Goal: Navigation & Orientation: Understand site structure

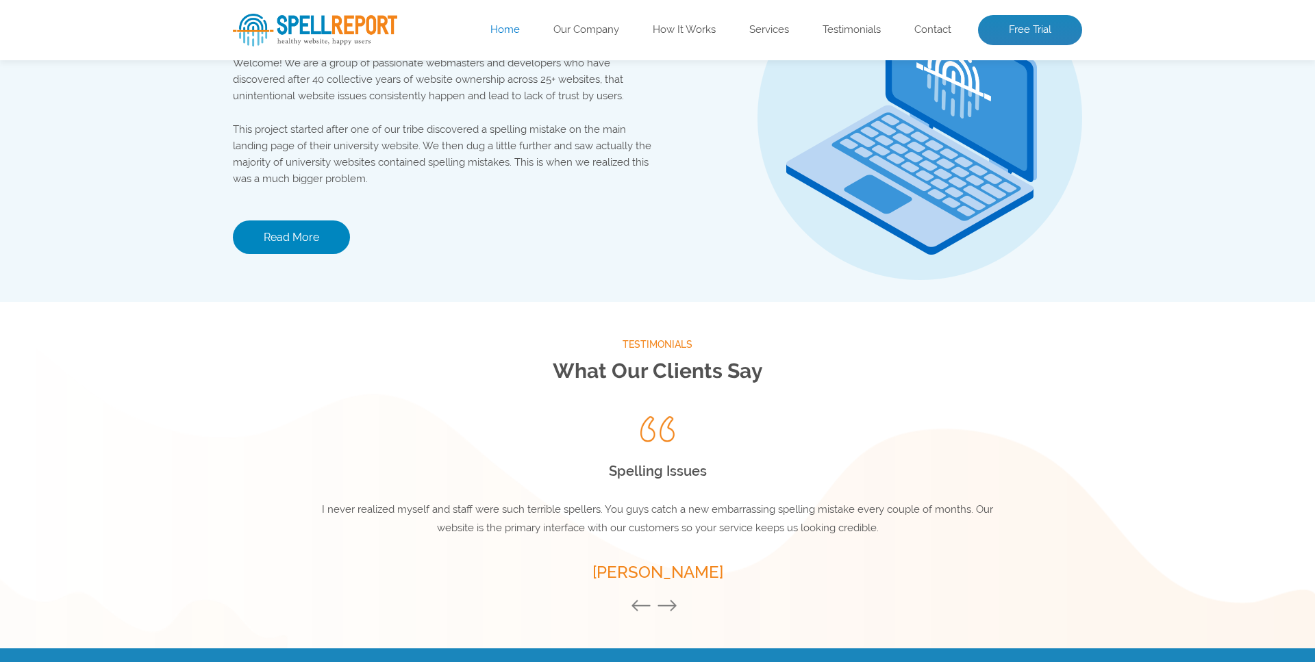
scroll to position [1806, 0]
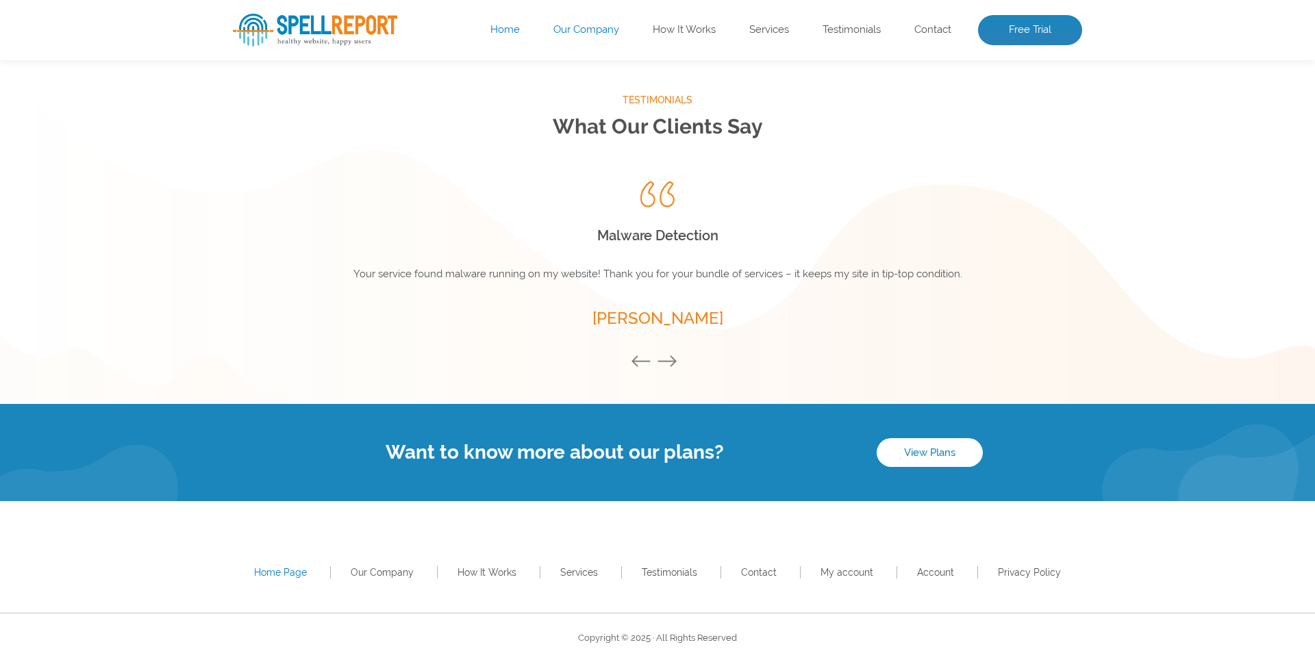
click at [555, 29] on link "Our Company" at bounding box center [586, 30] width 66 height 14
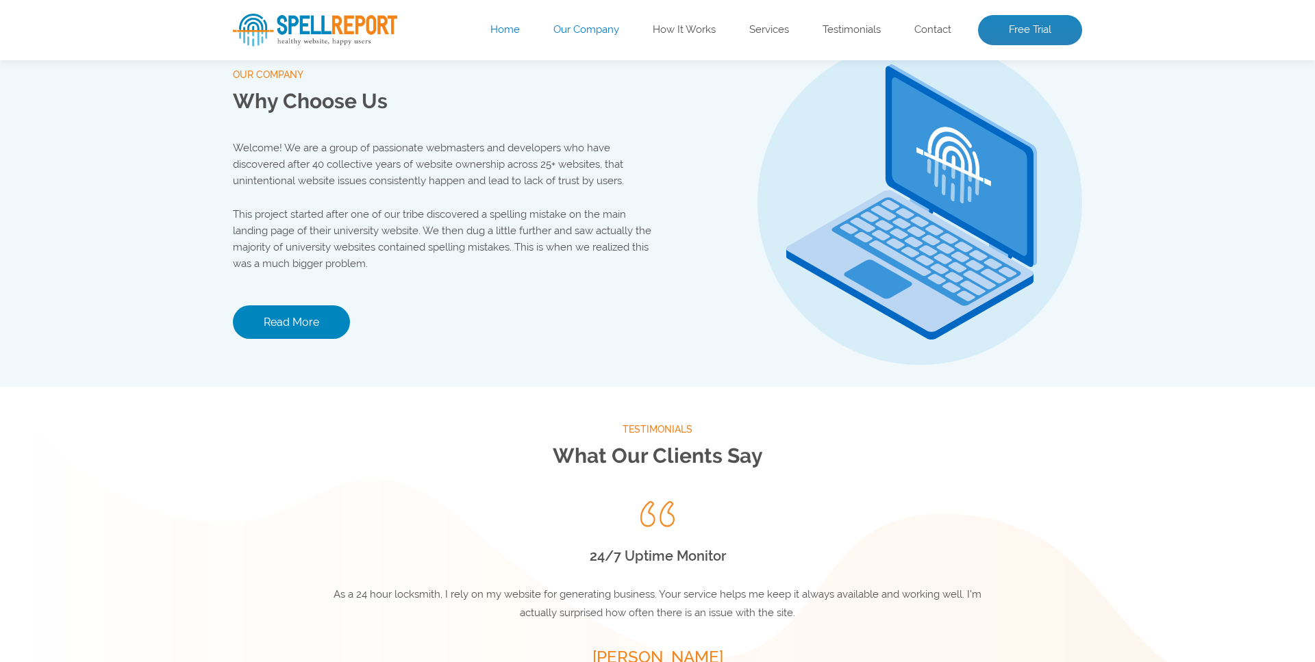
scroll to position [1437, 0]
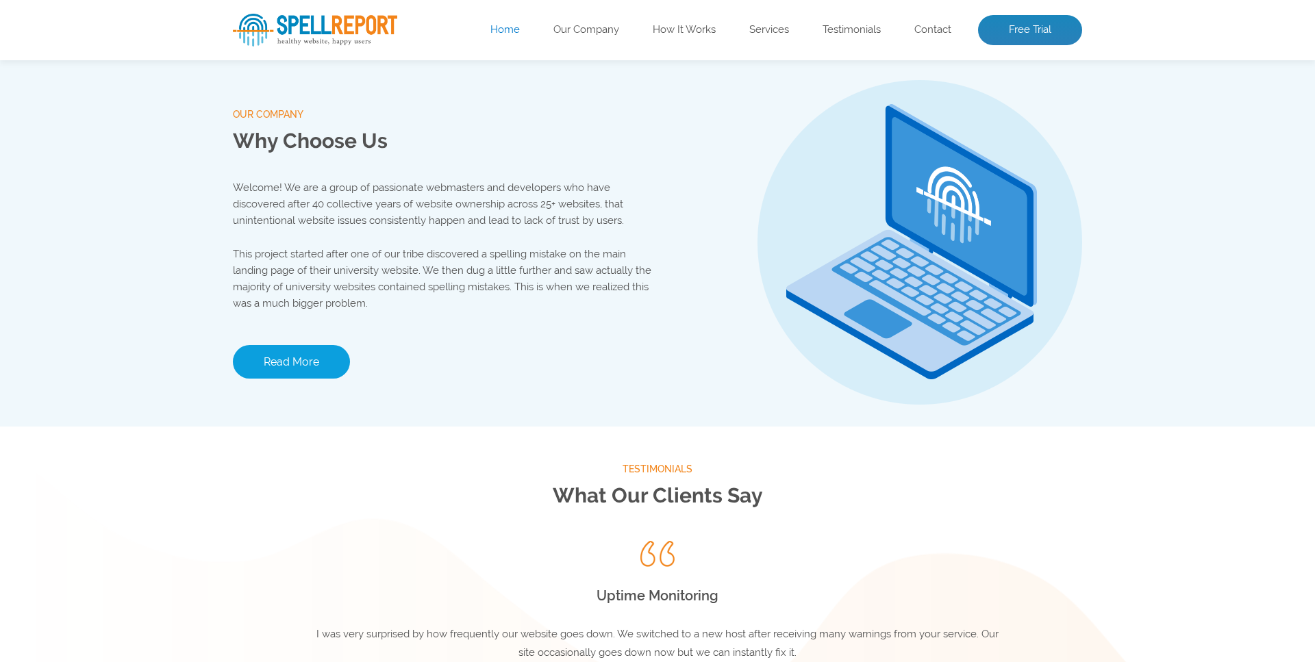
click at [340, 374] on link "Read More" at bounding box center [291, 362] width 117 height 34
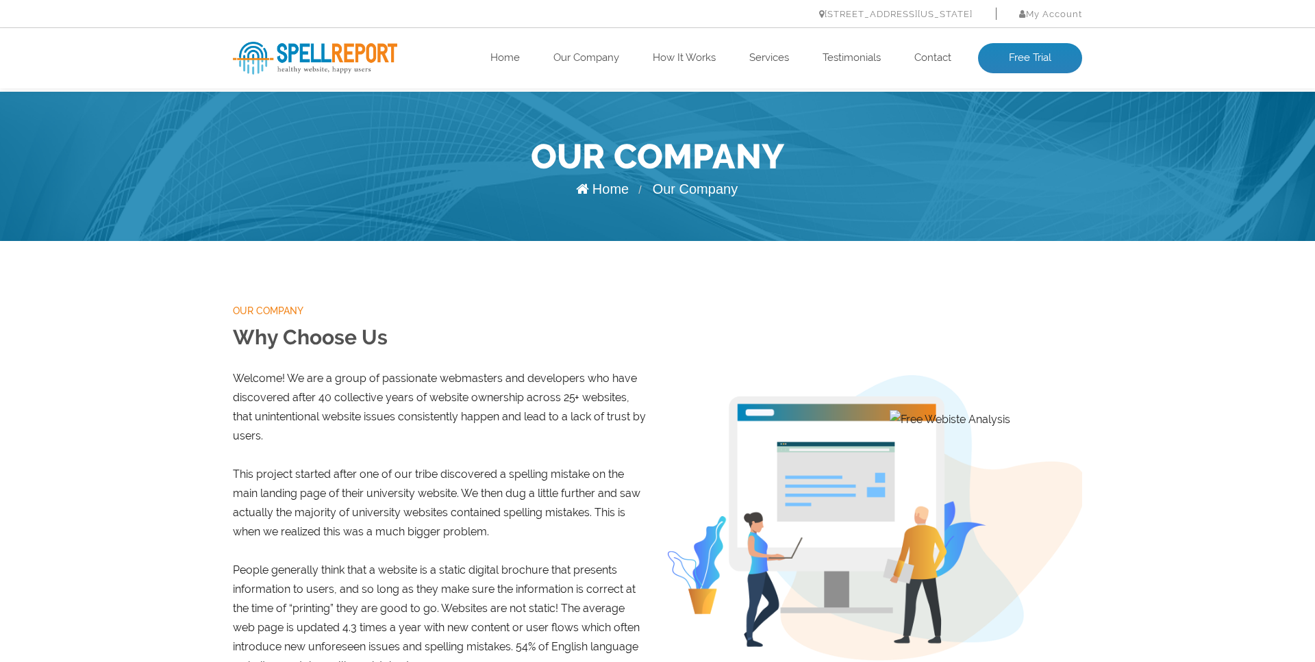
drag, startPoint x: 529, startPoint y: 307, endPoint x: 75, endPoint y: 392, distance: 461.7
click at [81, 394] on div "our company Why Choose Us Welcome! We are a group of passionate webmasters and …" at bounding box center [657, 507] width 1315 height 533
click at [361, 51] on img at bounding box center [315, 58] width 164 height 33
